Goal: Task Accomplishment & Management: Use online tool/utility

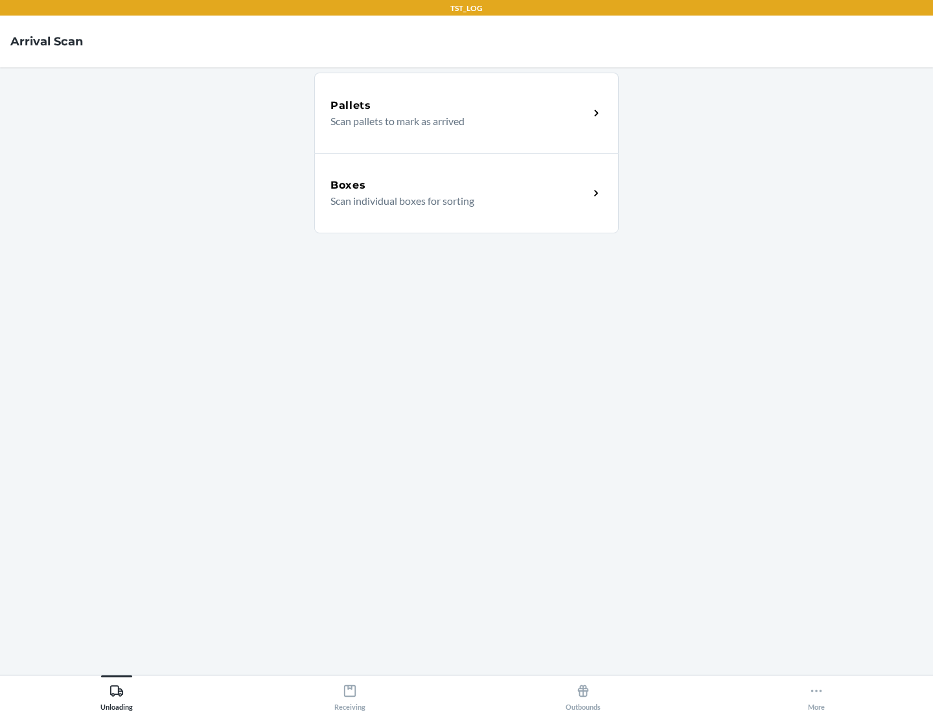
click at [459, 185] on div "Boxes" at bounding box center [459, 186] width 259 height 16
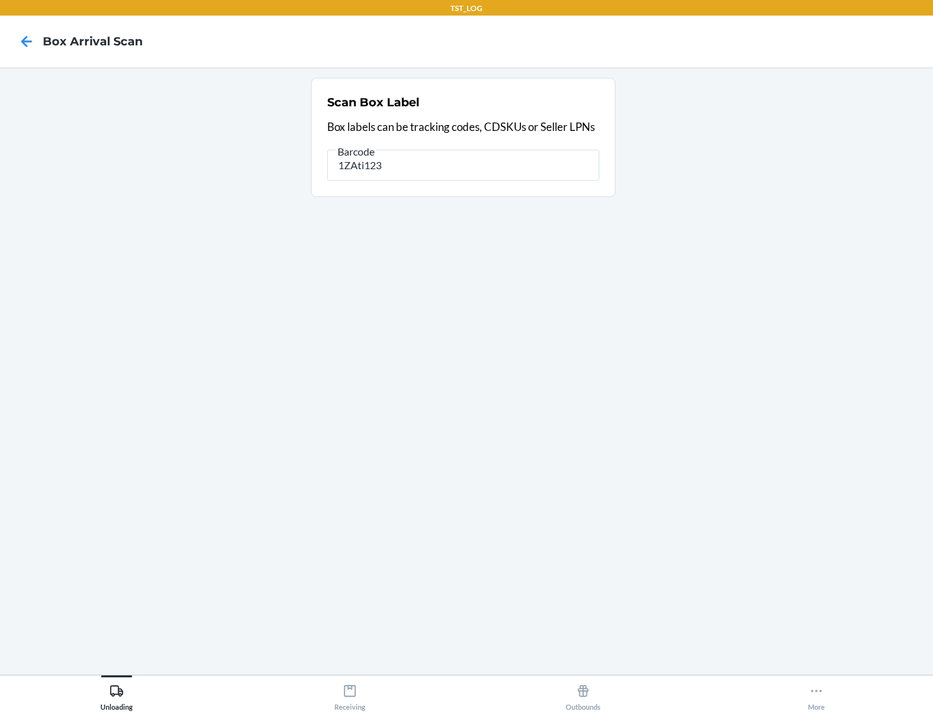
type input "1ZAti123"
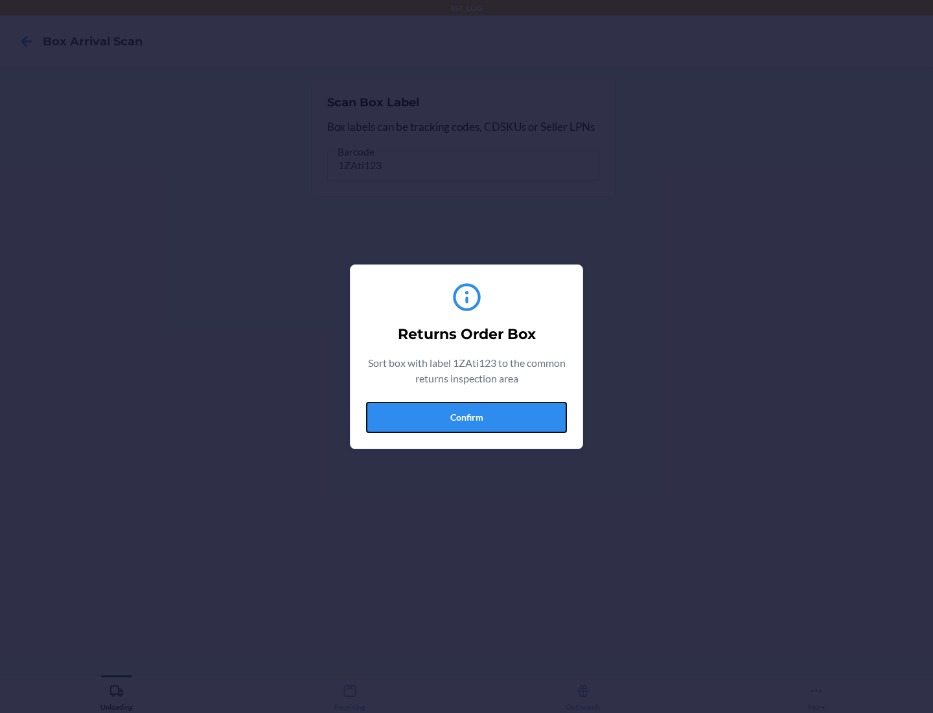
click at [467, 417] on button "Confirm" at bounding box center [466, 417] width 201 height 31
